Goal: Share content: Share content

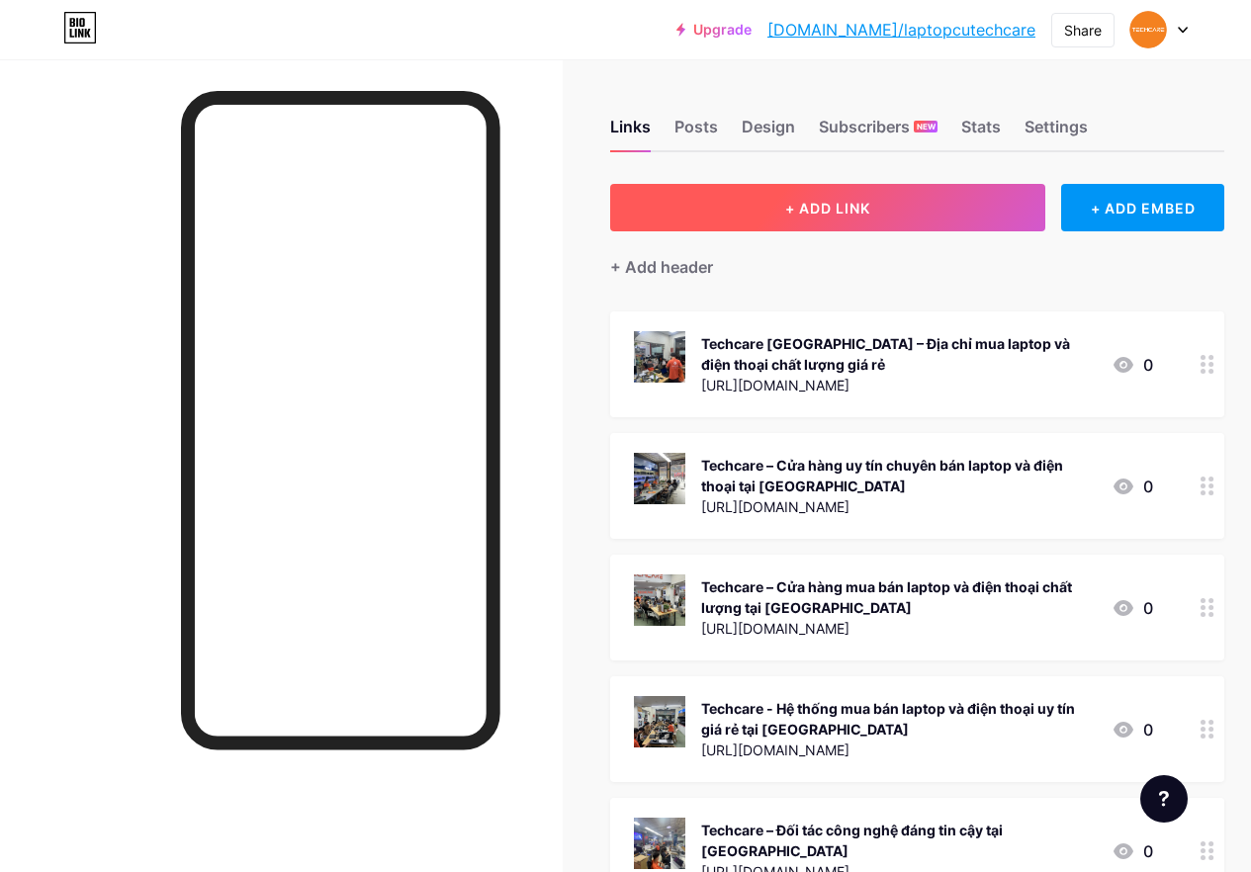
click at [837, 207] on span "+ ADD LINK" at bounding box center [827, 208] width 85 height 17
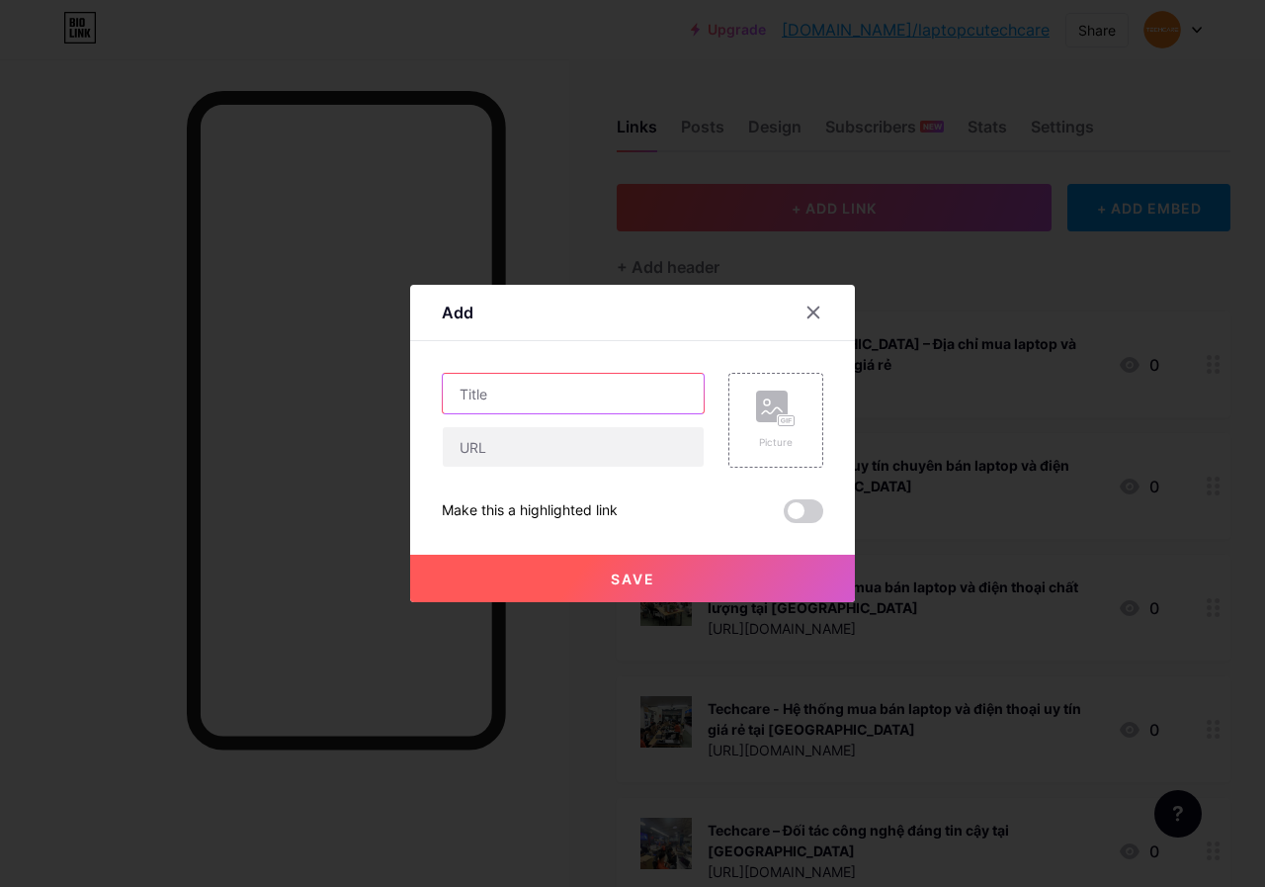
click at [569, 394] on input "text" at bounding box center [573, 394] width 261 height 40
paste input "MSI GF75 9SC 207VN - Thiết Kế Công Thái Học, Hiệu Năng Vượt Trội"
type input "MSI GF75 9SC 207VN - Thiết Kế Công Thái Học, Hiệu Năng Vượt Trội"
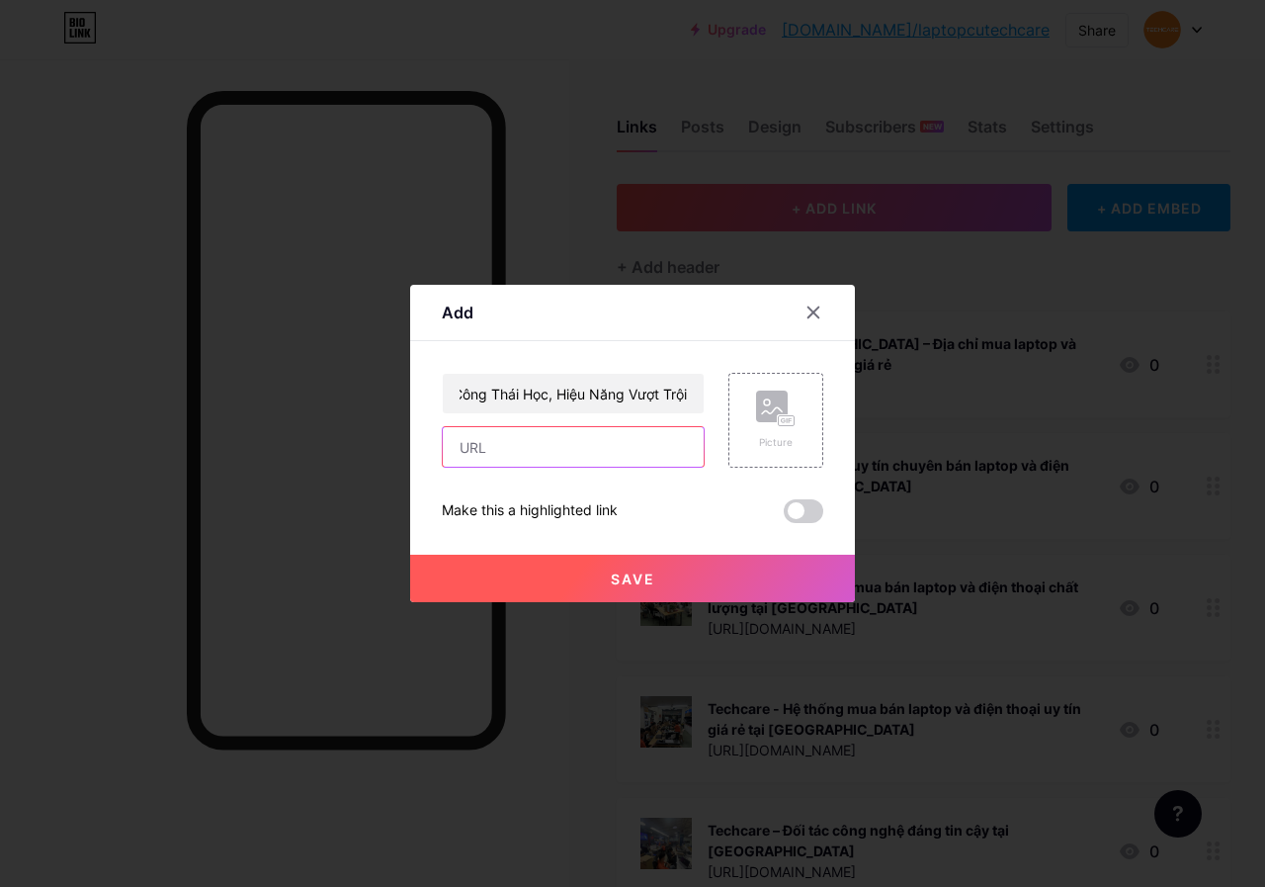
click at [569, 448] on input "text" at bounding box center [573, 447] width 261 height 40
paste input "[URL][DOMAIN_NAME]"
type input "[URL][DOMAIN_NAME]"
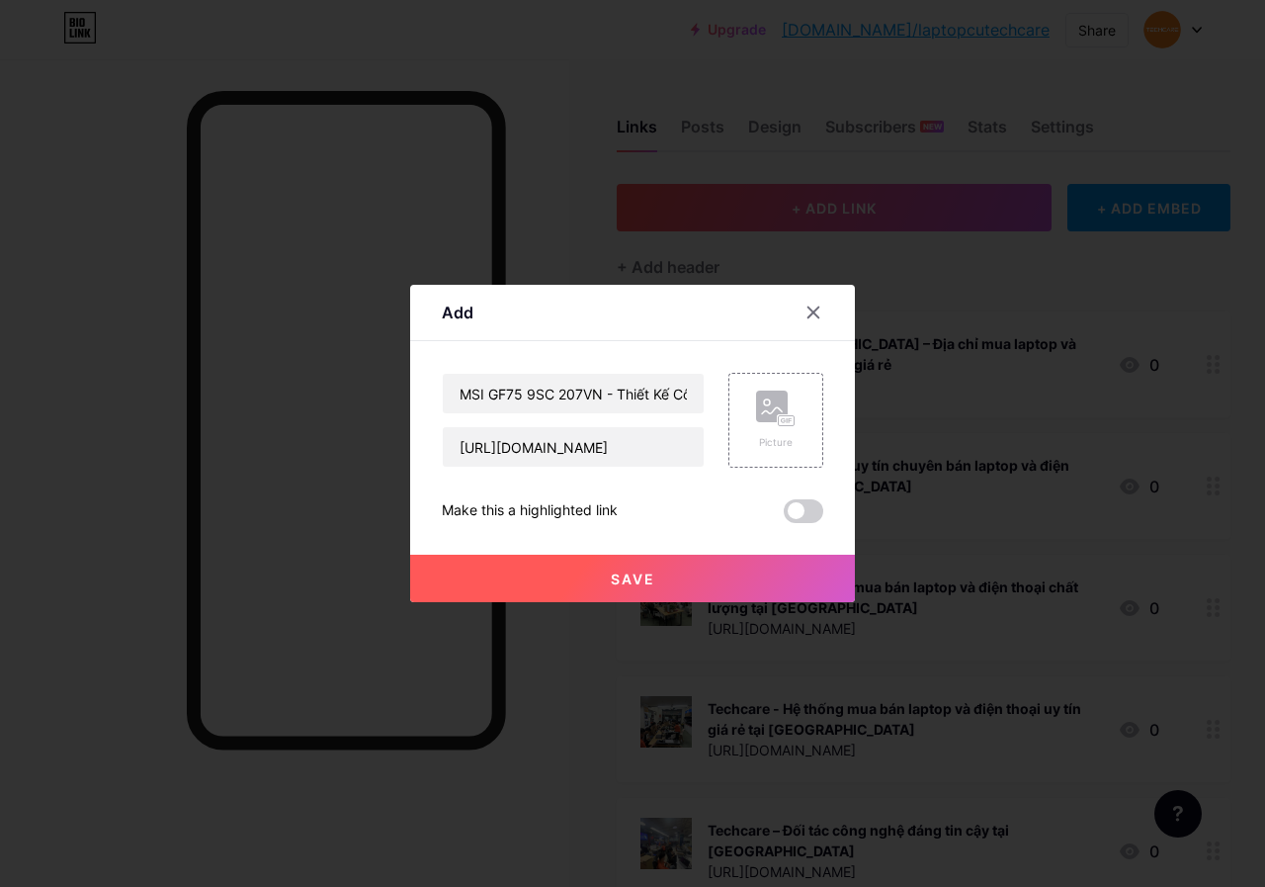
click at [640, 578] on span "Save" at bounding box center [633, 578] width 44 height 17
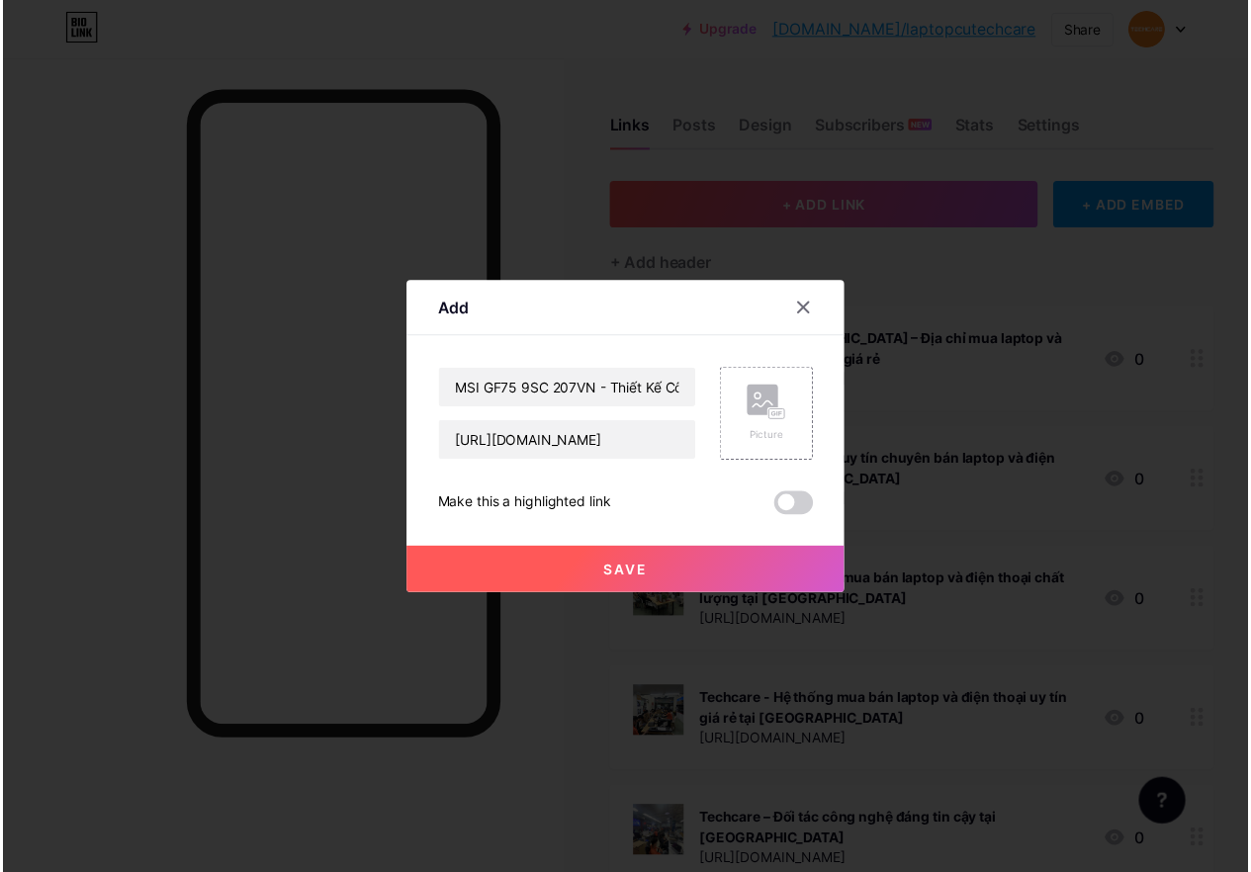
scroll to position [0, 0]
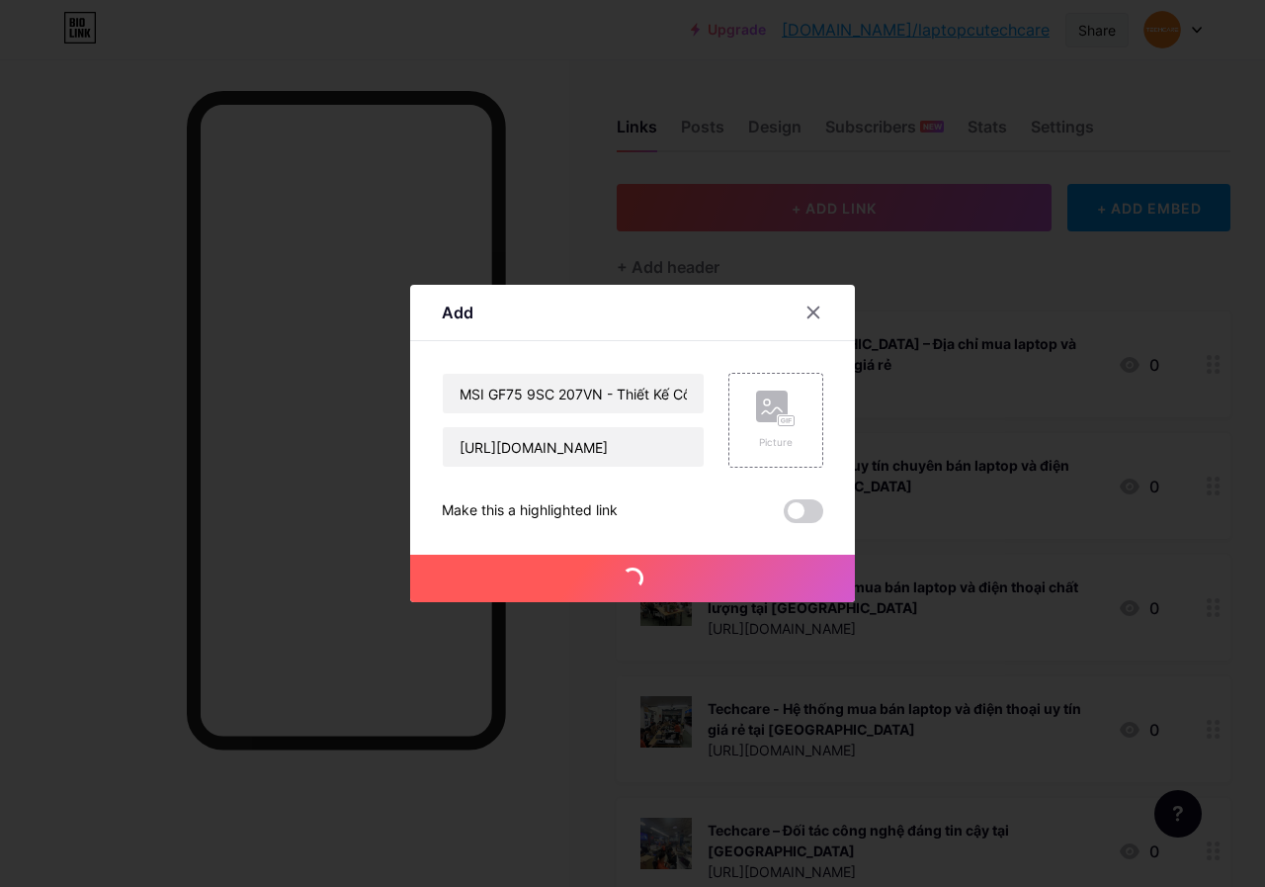
click at [1098, 27] on div "Share" at bounding box center [1098, 30] width 38 height 21
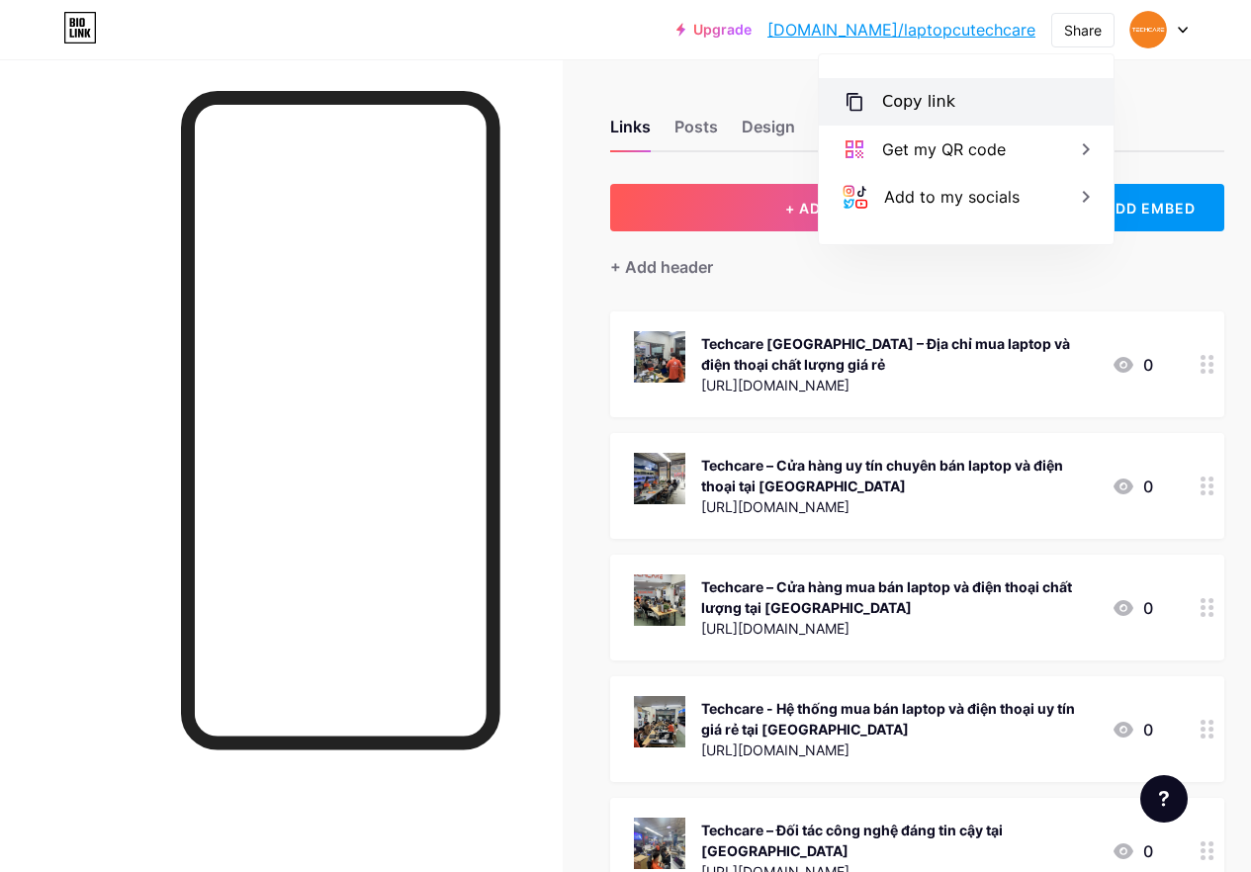
click at [969, 100] on div "Copy link" at bounding box center [966, 101] width 295 height 47
